Goal: Navigation & Orientation: Find specific page/section

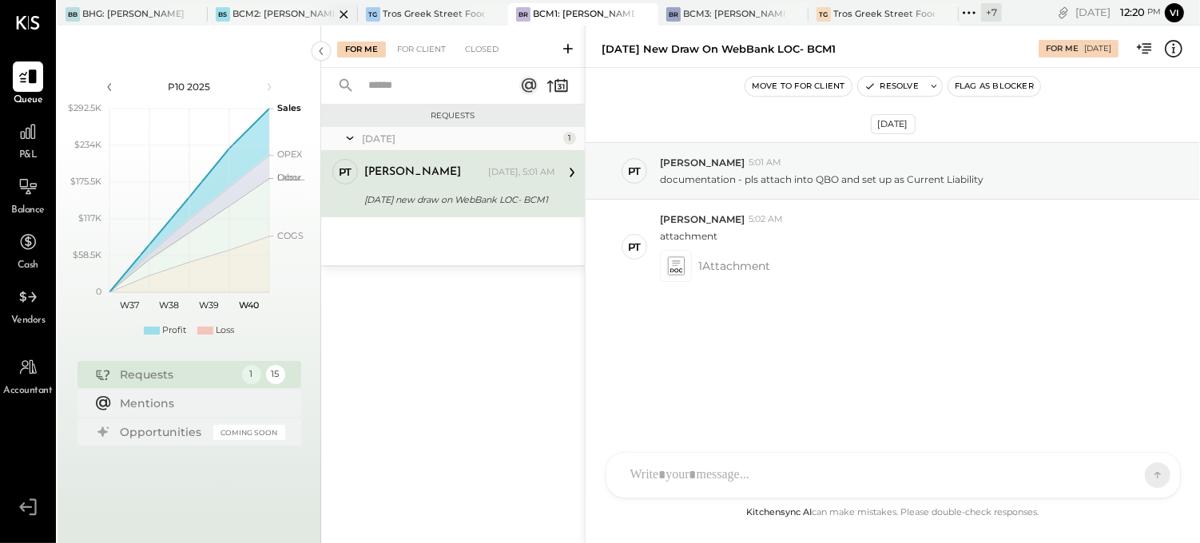
click at [269, 9] on div "BCM2: [PERSON_NAME] American Cooking" at bounding box center [283, 14] width 101 height 13
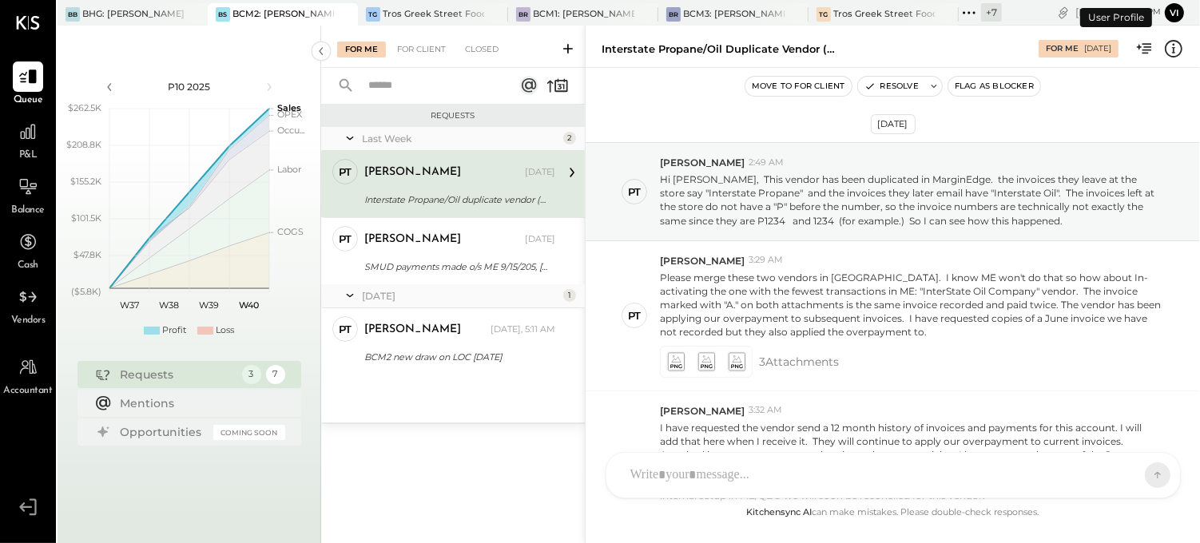
scroll to position [300, 0]
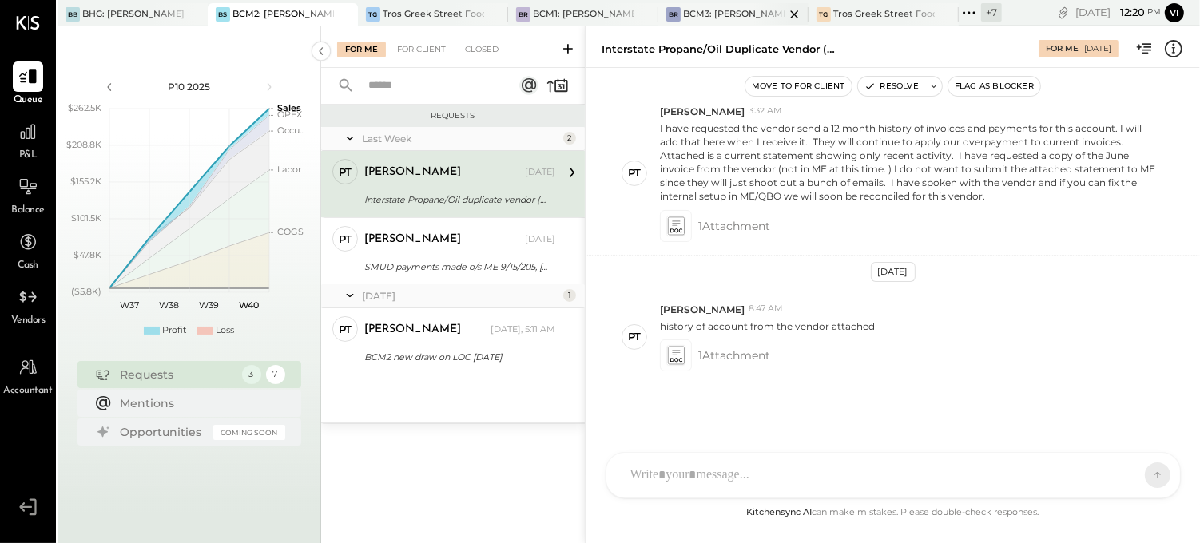
click at [725, 11] on div "BCM3: [PERSON_NAME] Westside Grill" at bounding box center [733, 14] width 101 height 13
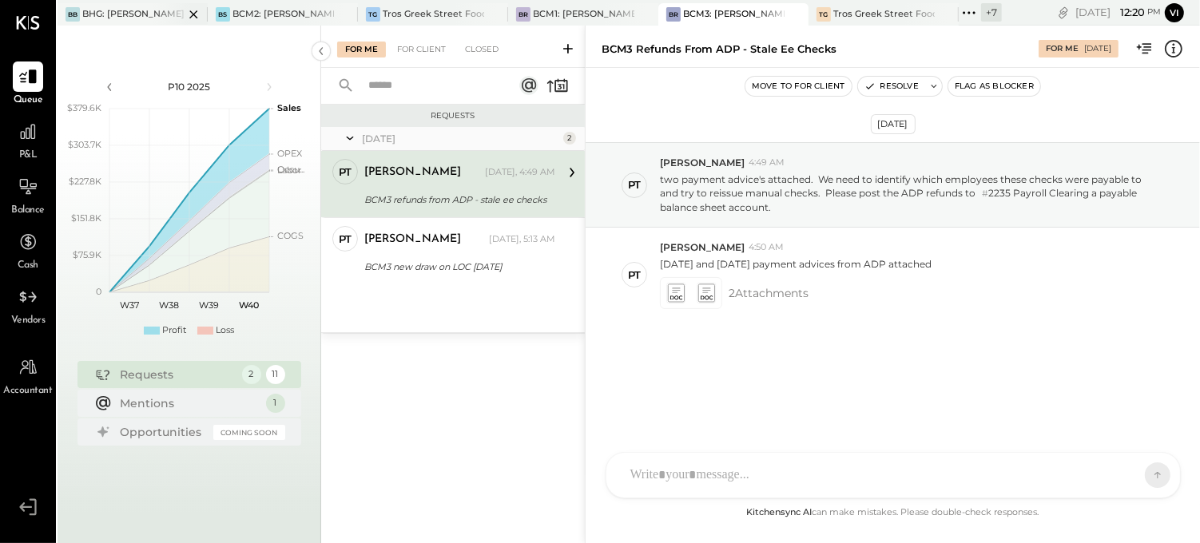
click at [142, 17] on div "BHG: [PERSON_NAME] Hospitality Group, LLC" at bounding box center [132, 14] width 101 height 13
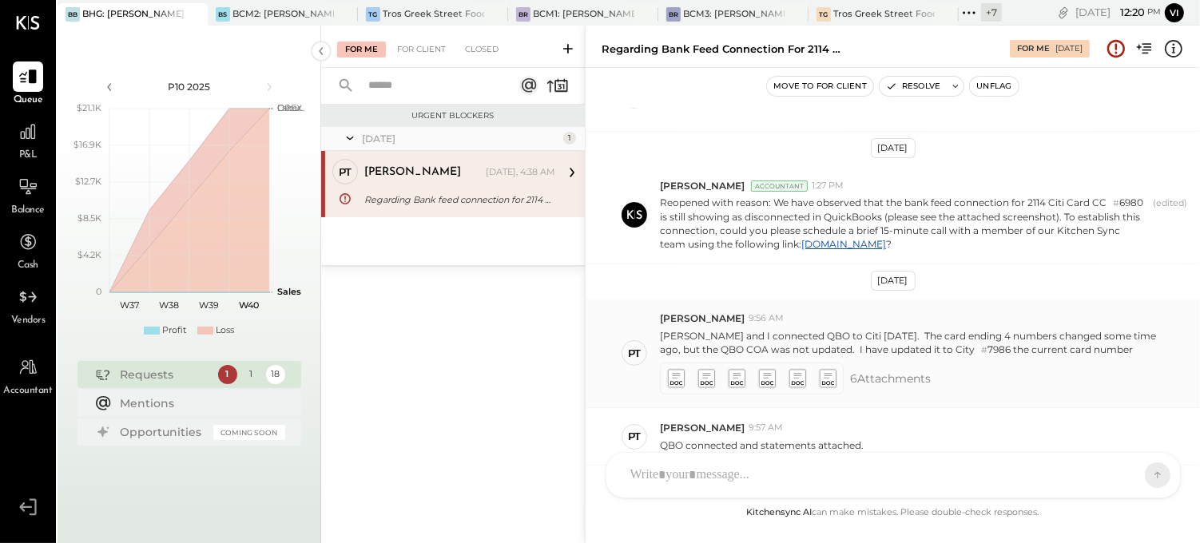
scroll to position [386, 0]
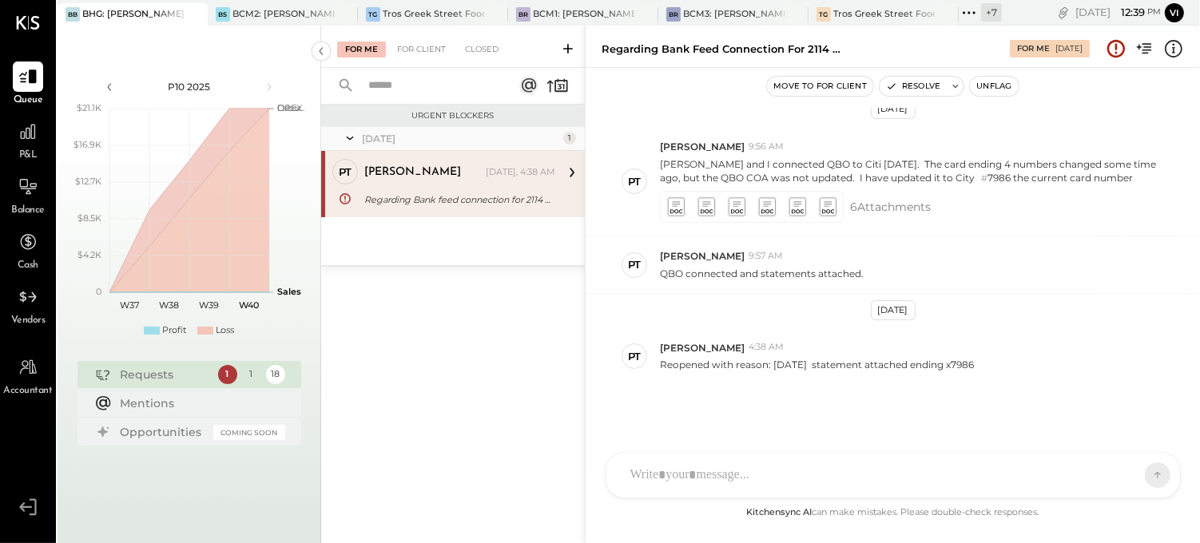
click at [1193, 11] on div "[DATE] 12 : 39 pm Vi User Profile" at bounding box center [1101, 13] width 198 height 26
